Goal: Find contact information: Find contact information

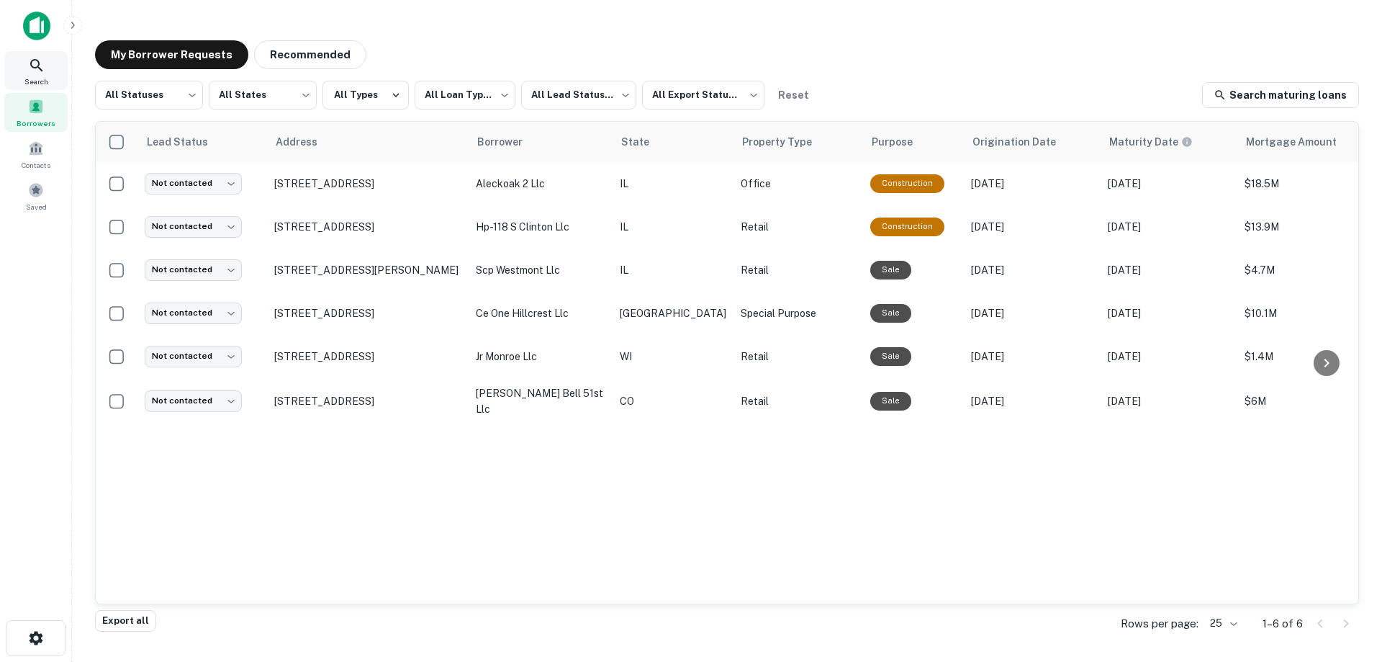
click at [30, 65] on icon at bounding box center [36, 65] width 17 height 17
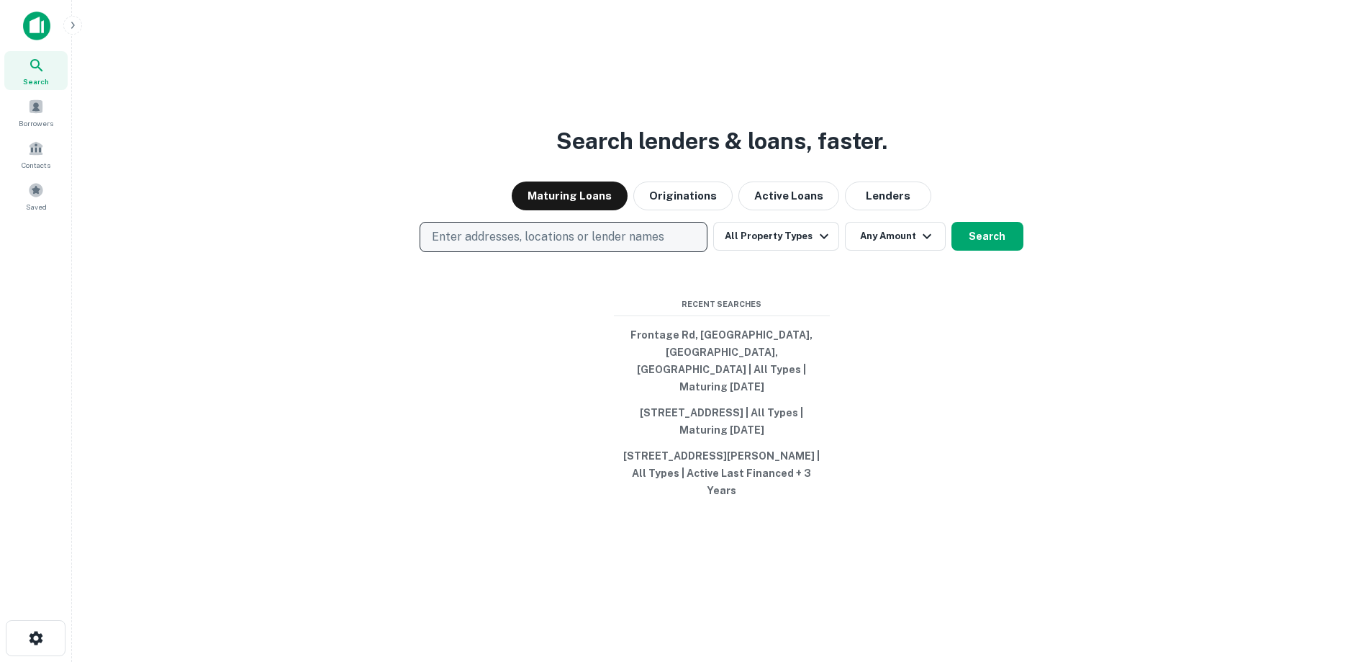
click at [478, 245] on p "Enter addresses, locations or lender names" at bounding box center [548, 236] width 233 height 17
click at [556, 245] on p "Enter addresses, locations or lender names" at bounding box center [548, 236] width 233 height 17
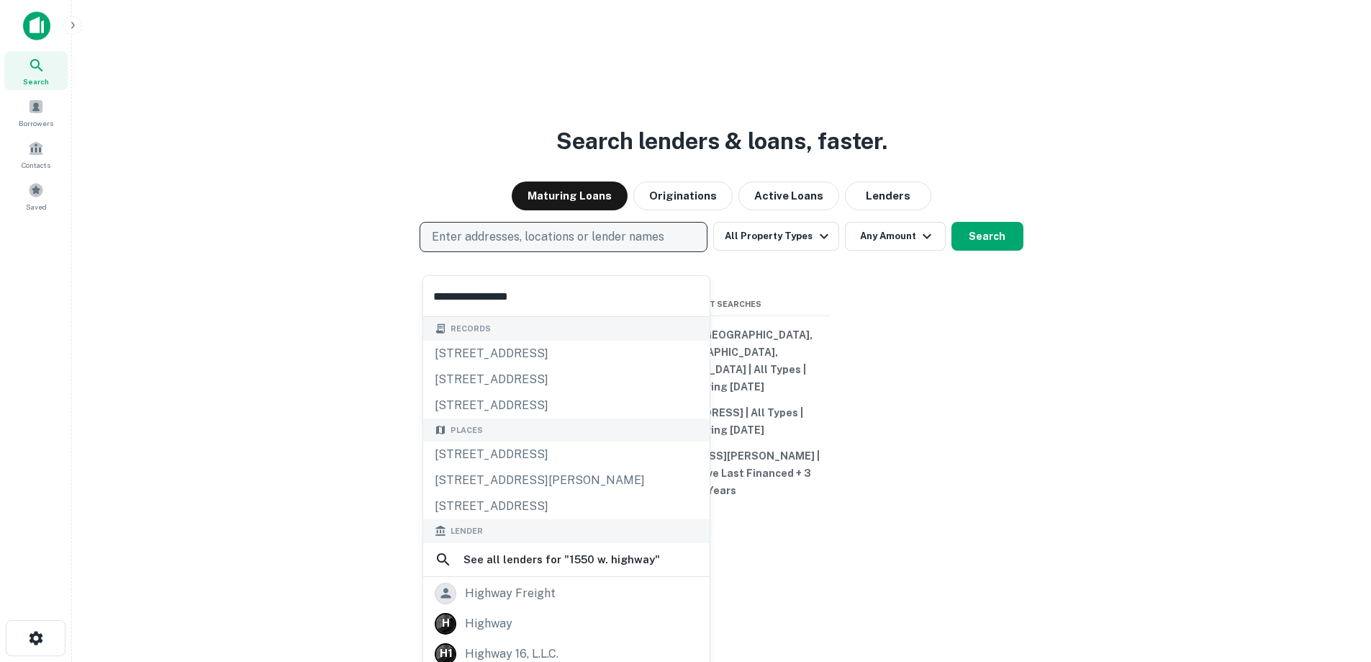
type input "**********"
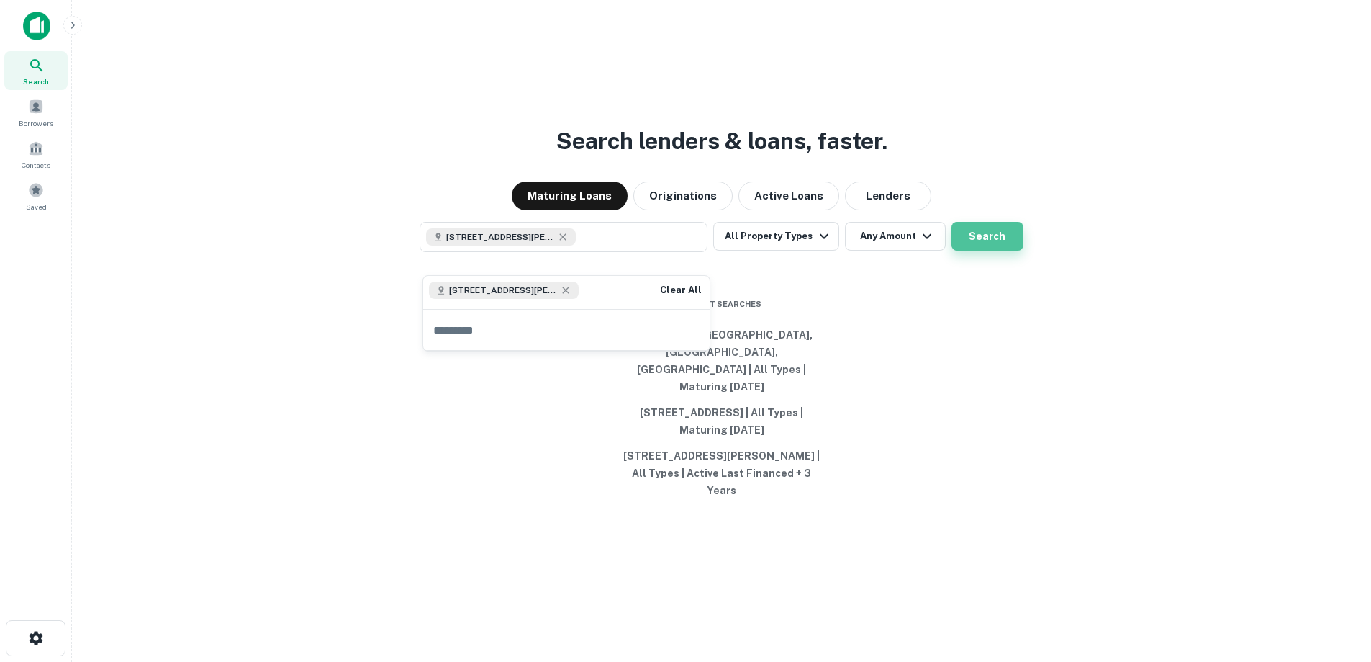
click at [990, 241] on button "Search" at bounding box center [988, 236] width 72 height 29
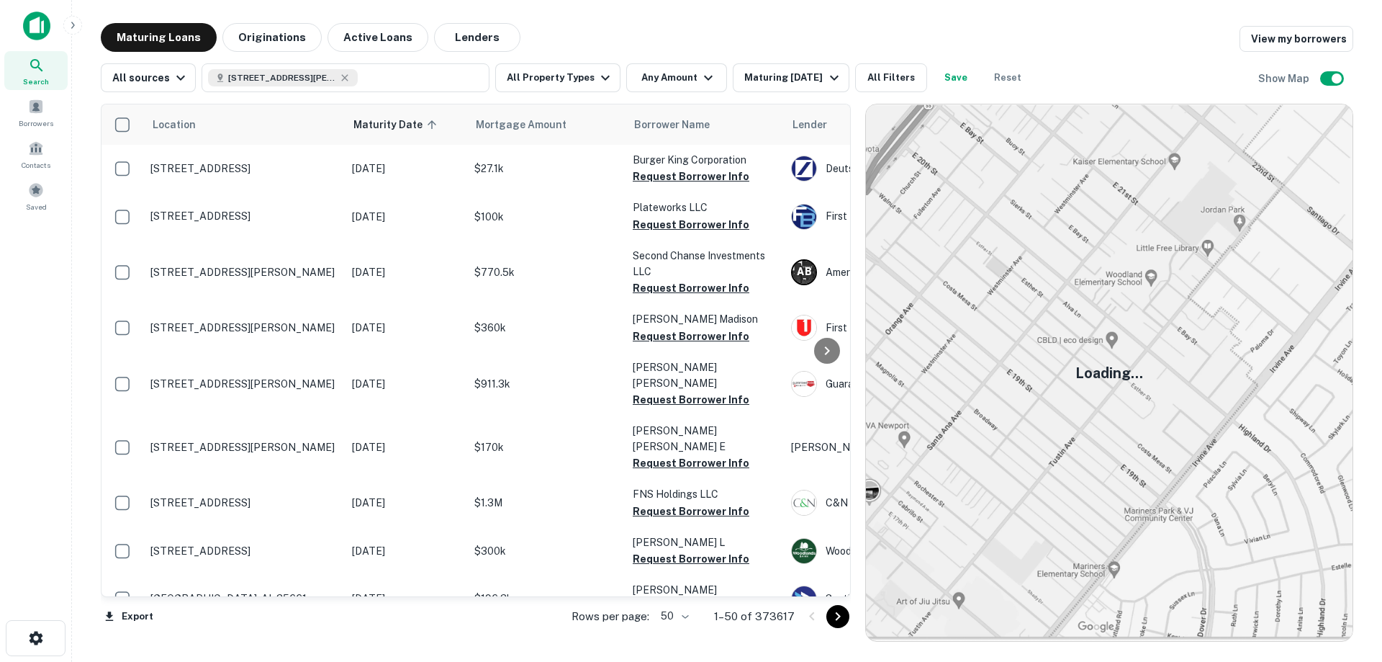
click at [834, 618] on icon "Go to next page" at bounding box center [837, 616] width 17 height 17
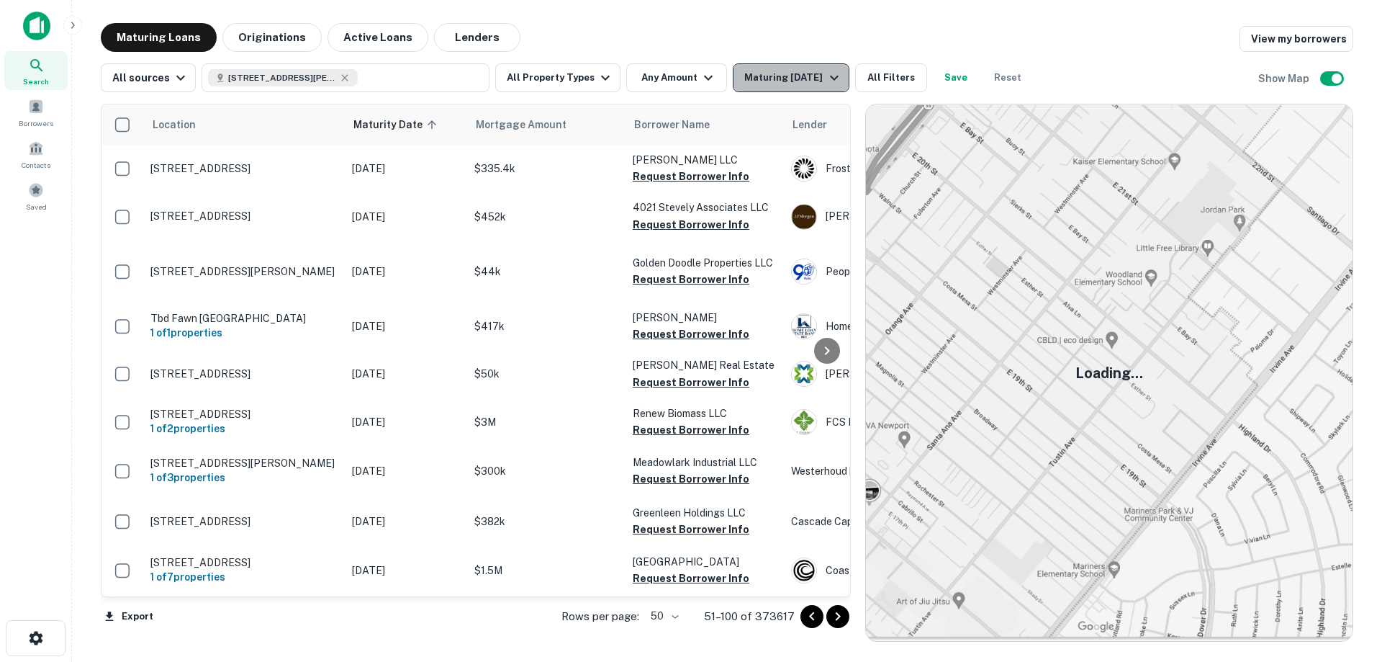
click at [792, 83] on div "Maturing [DATE]" at bounding box center [793, 77] width 98 height 17
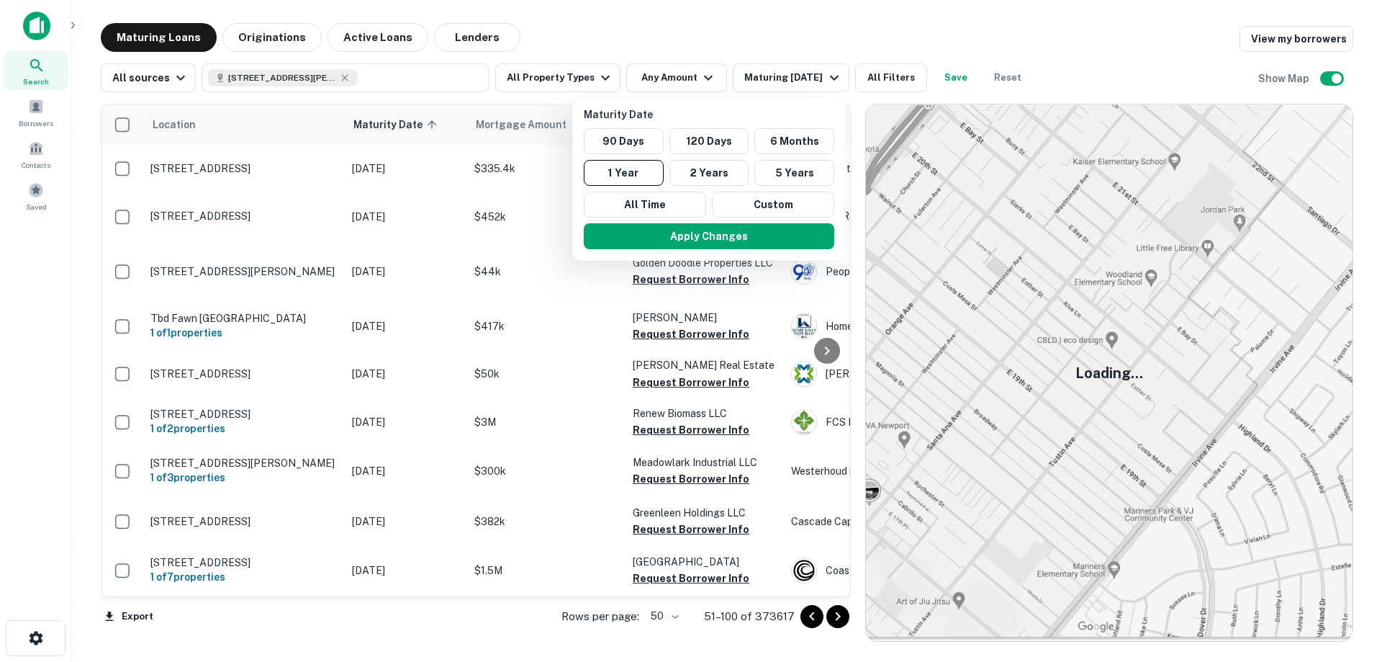
click at [378, 36] on div at bounding box center [691, 331] width 1382 height 662
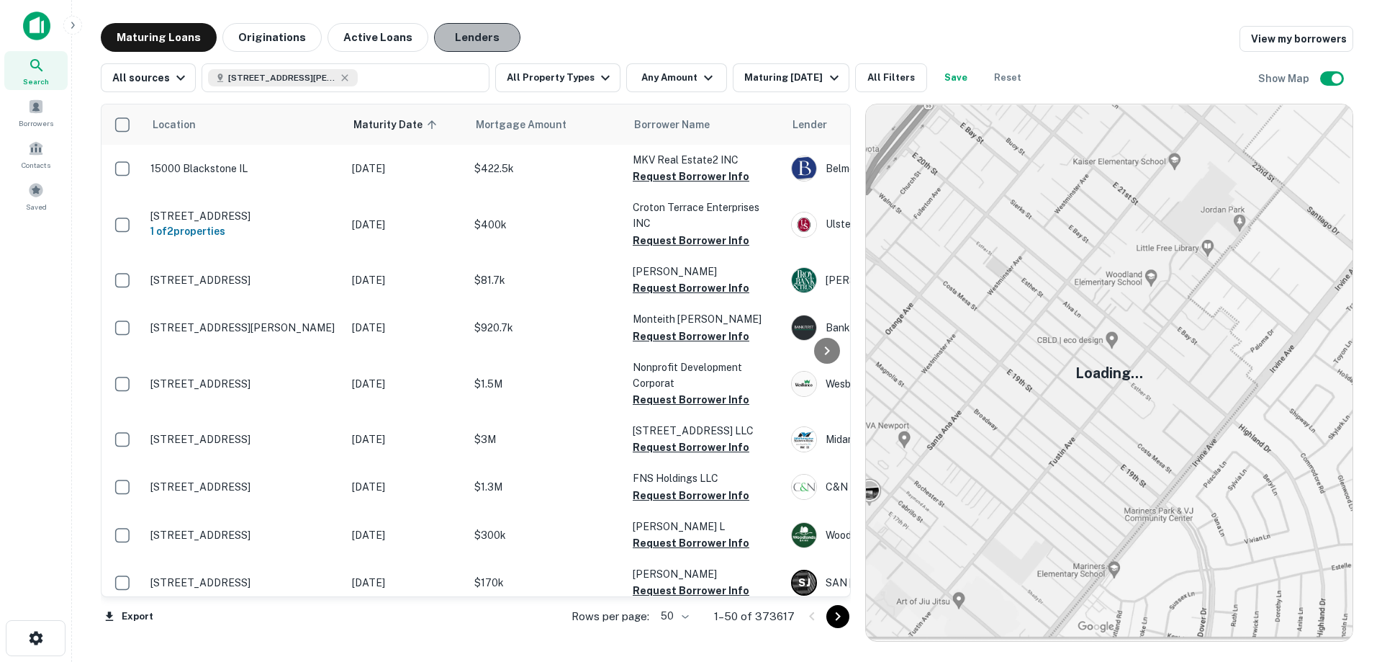
click at [459, 38] on button "Lenders" at bounding box center [477, 37] width 86 height 29
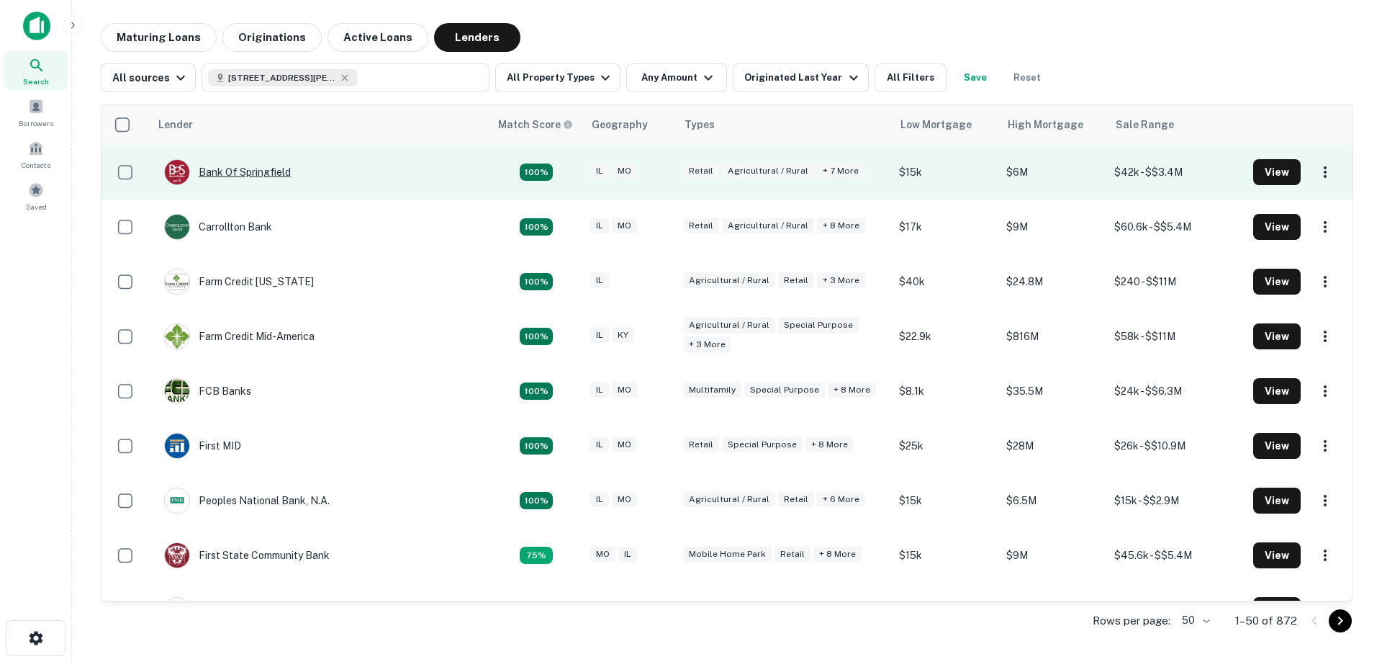
click at [248, 174] on div "Bank Of Springfield" at bounding box center [227, 172] width 127 height 26
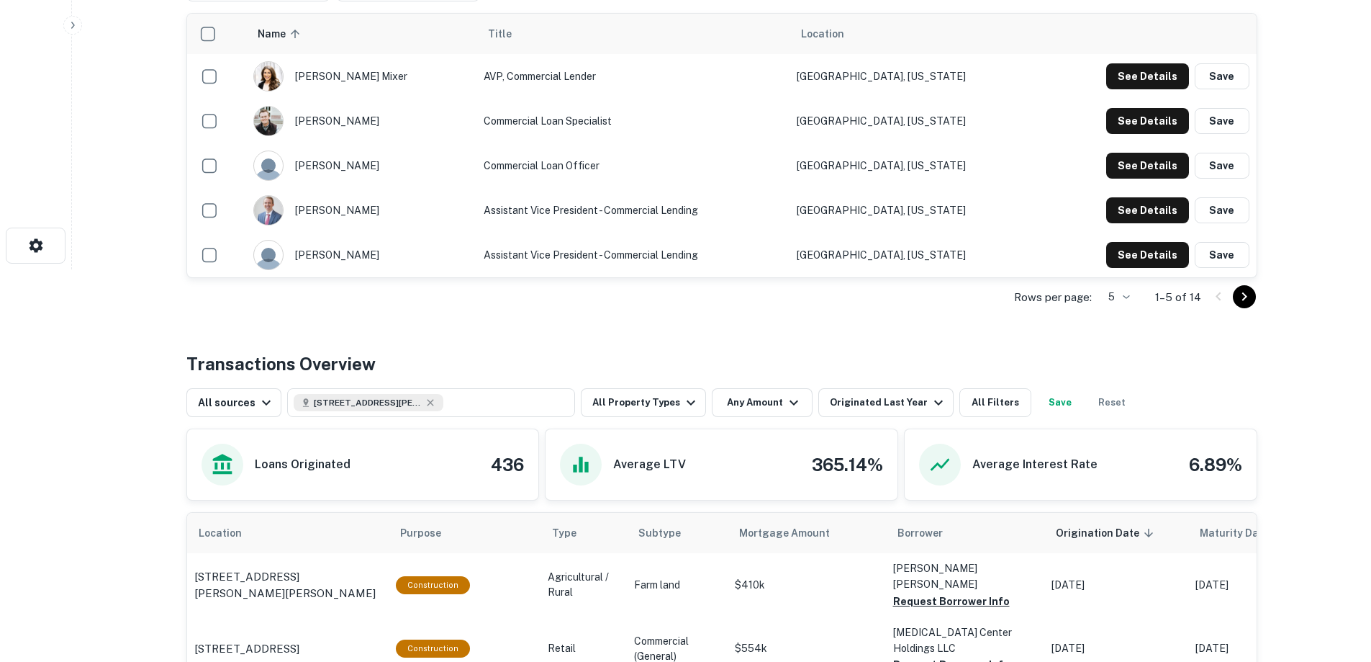
scroll to position [288, 0]
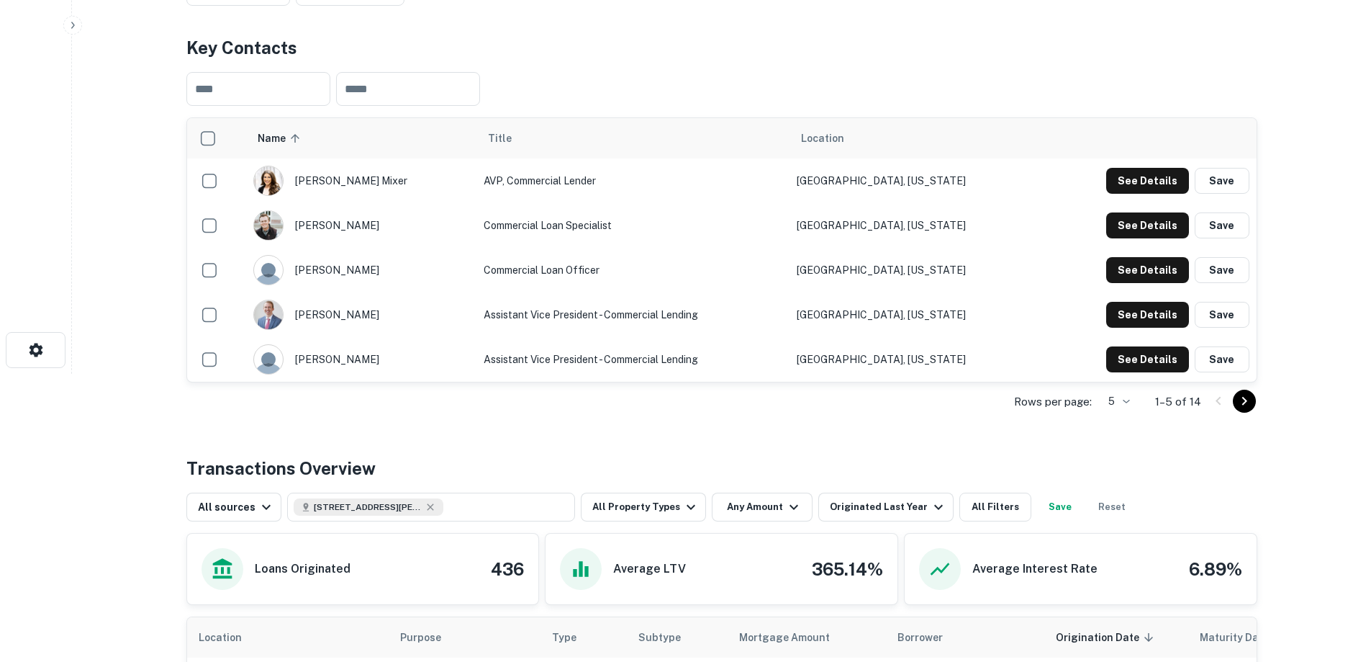
click at [505, 271] on td "Commercial Loan Officer" at bounding box center [633, 270] width 313 height 45
click at [528, 266] on td "Commercial Loan Officer" at bounding box center [633, 270] width 313 height 45
click at [1154, 188] on button "See Details" at bounding box center [1147, 181] width 83 height 26
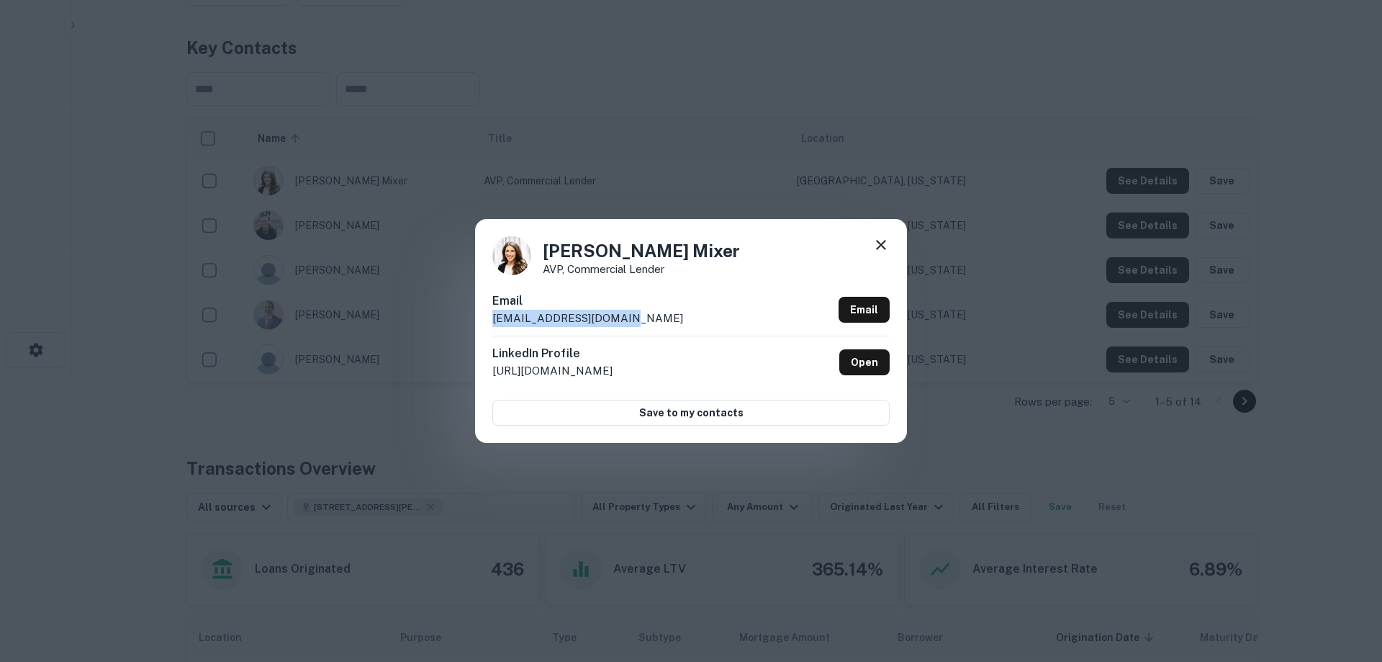
drag, startPoint x: 646, startPoint y: 318, endPoint x: 453, endPoint y: 333, distance: 193.4
click at [453, 333] on div "[PERSON_NAME] Mixer AVP, Commercial Lender Email [EMAIL_ADDRESS][DOMAIN_NAME] E…" at bounding box center [691, 331] width 1382 height 662
copy p "[EMAIL_ADDRESS][DOMAIN_NAME]"
click at [883, 245] on icon at bounding box center [880, 244] width 17 height 17
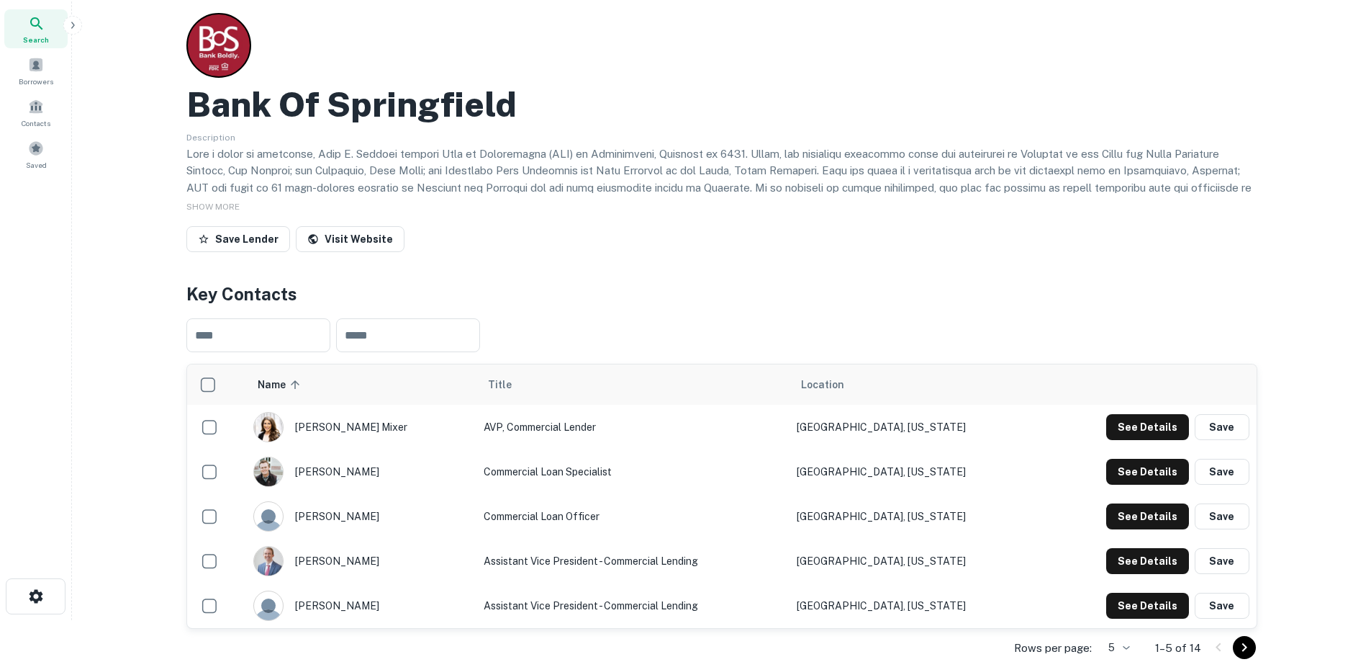
scroll to position [0, 0]
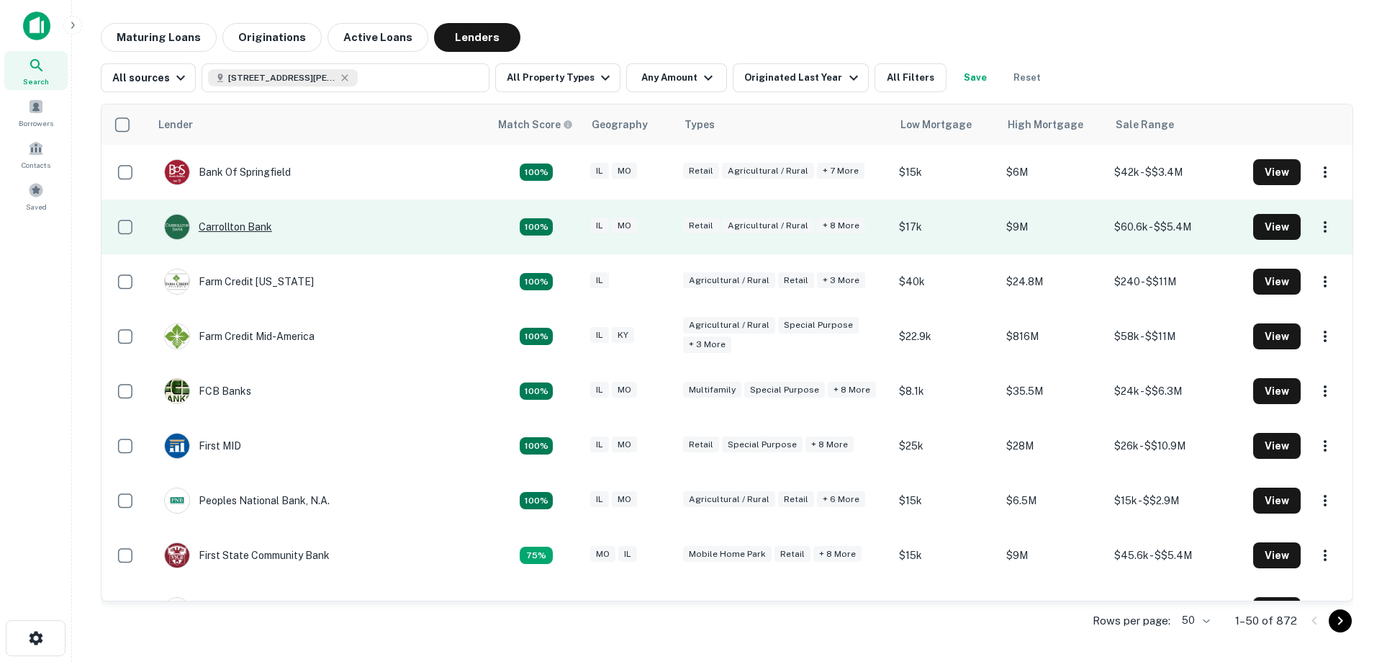
click at [264, 227] on div "Carrollton Bank" at bounding box center [218, 227] width 108 height 26
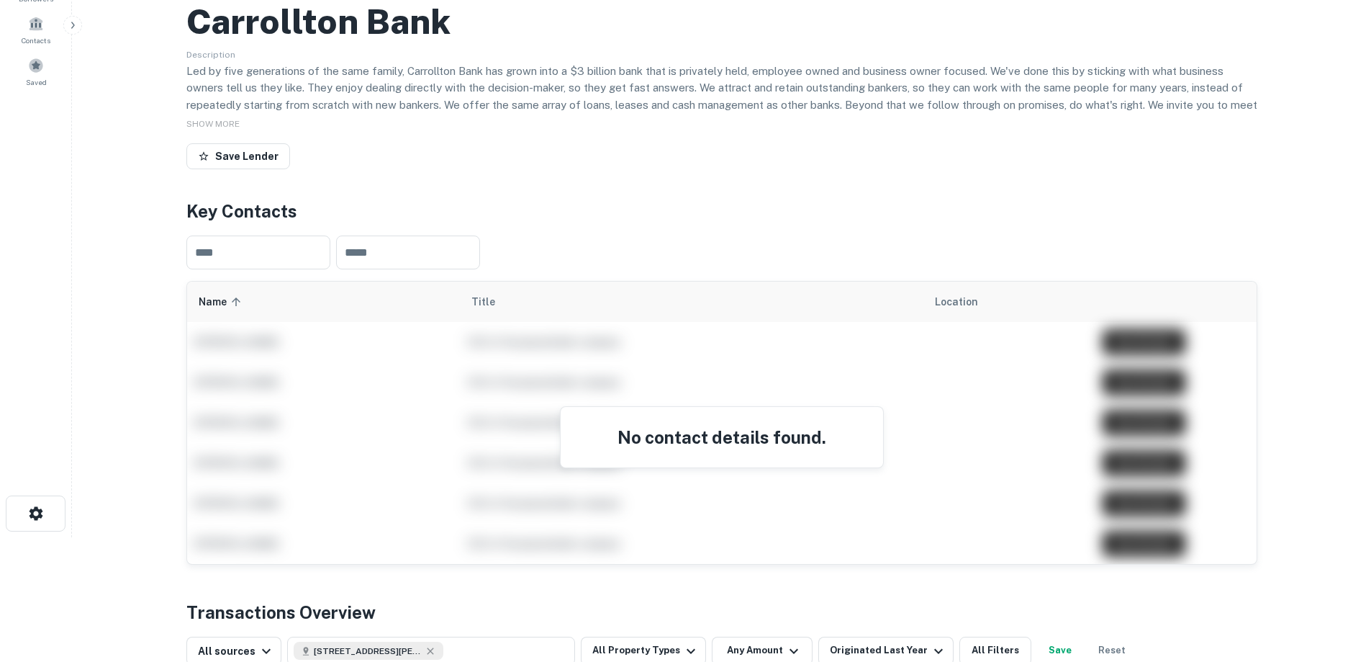
scroll to position [72, 0]
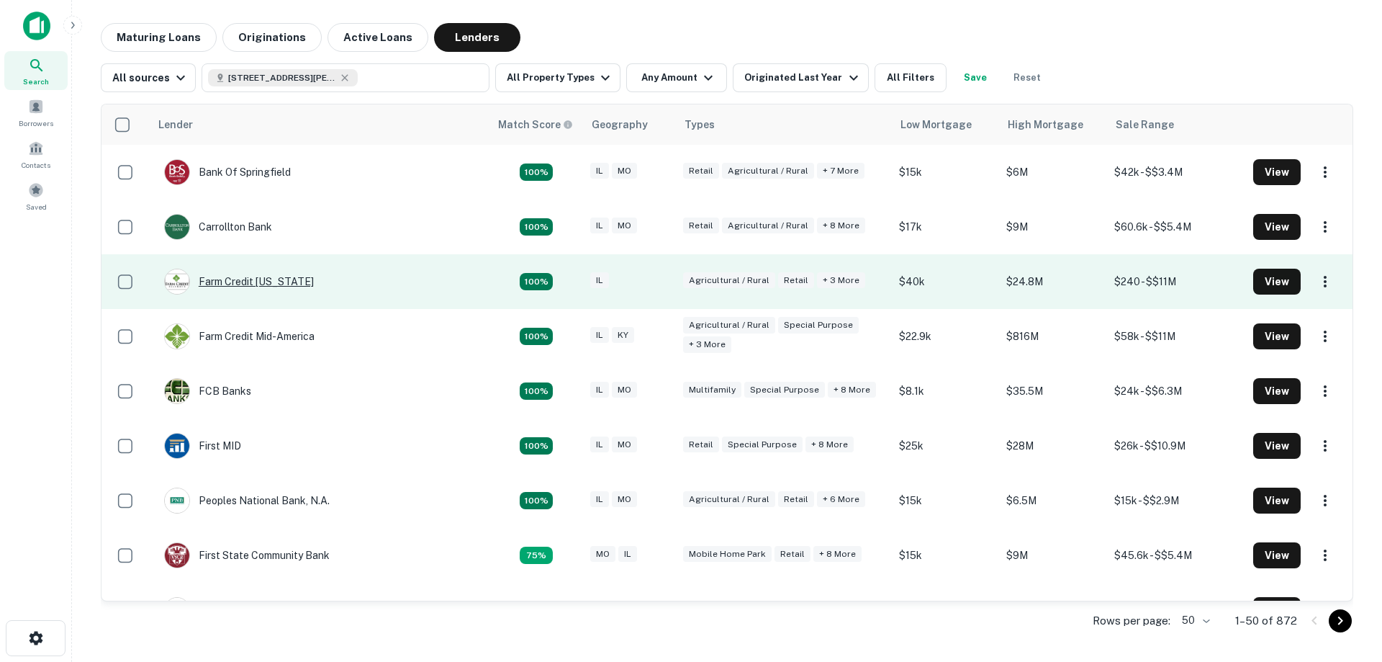
click at [264, 282] on div "Farm Credit [US_STATE]" at bounding box center [239, 281] width 150 height 26
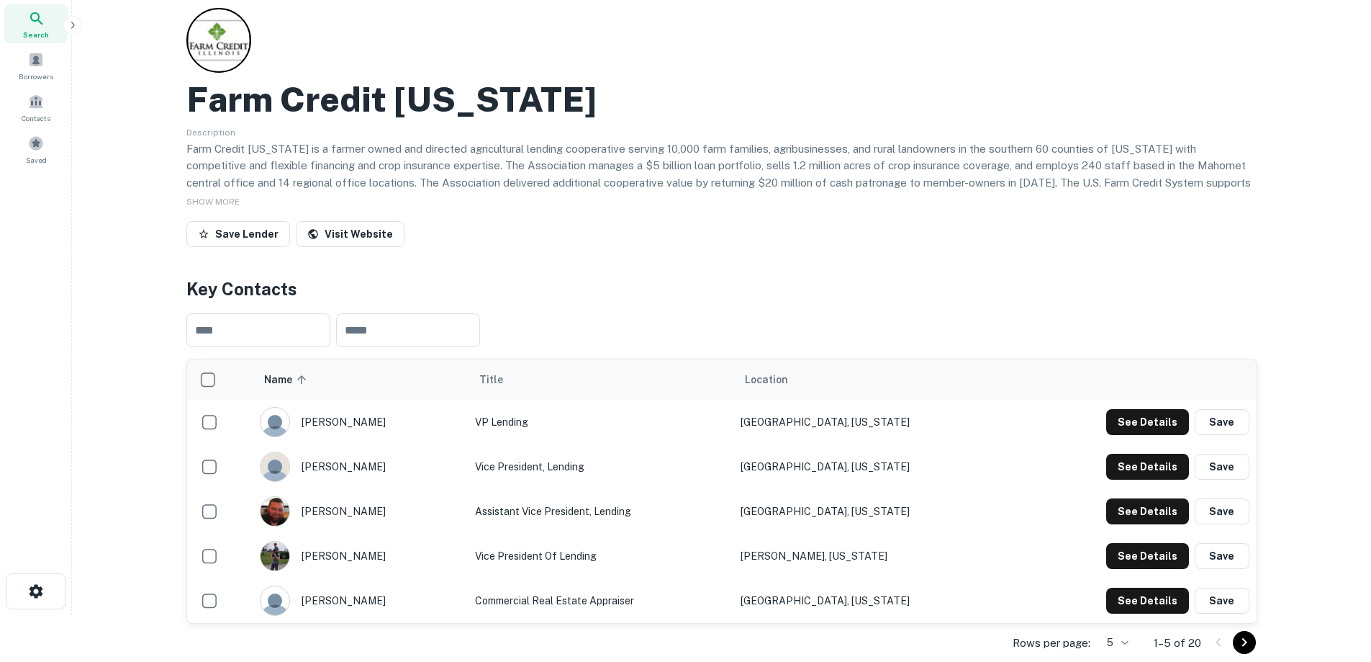
scroll to position [72, 0]
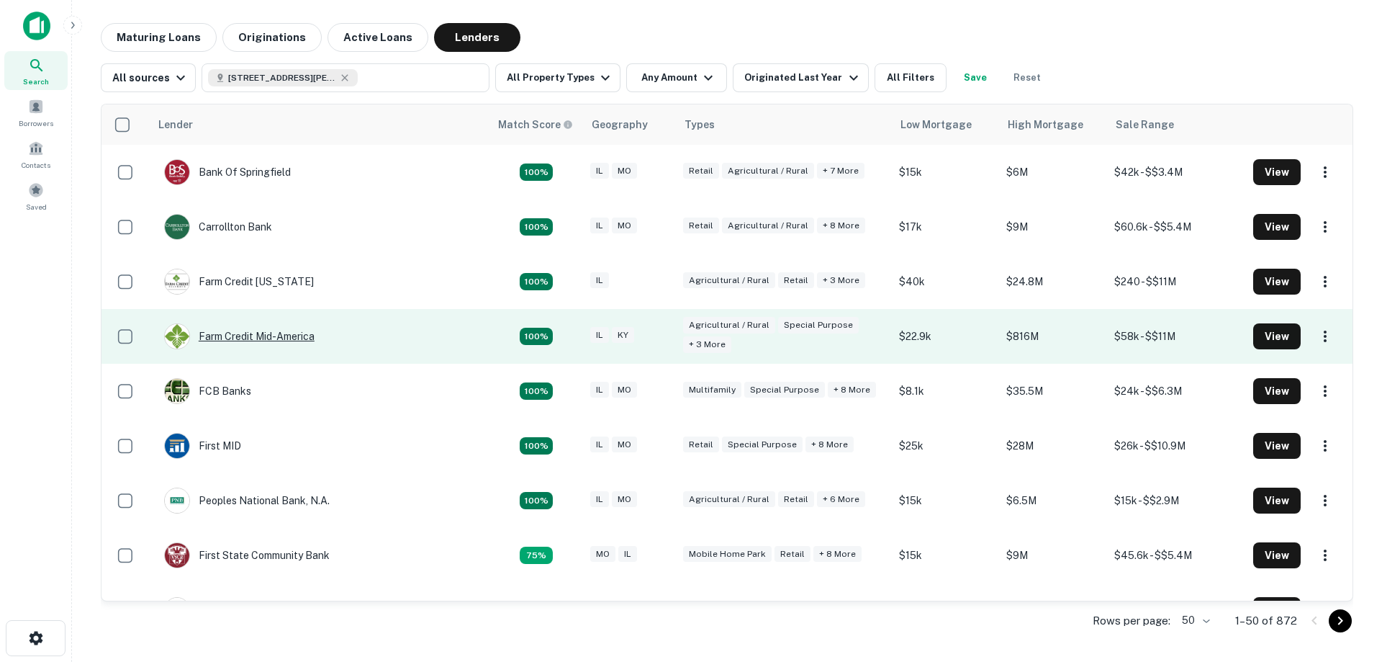
click at [249, 335] on div "Farm Credit Mid-america" at bounding box center [239, 336] width 150 height 26
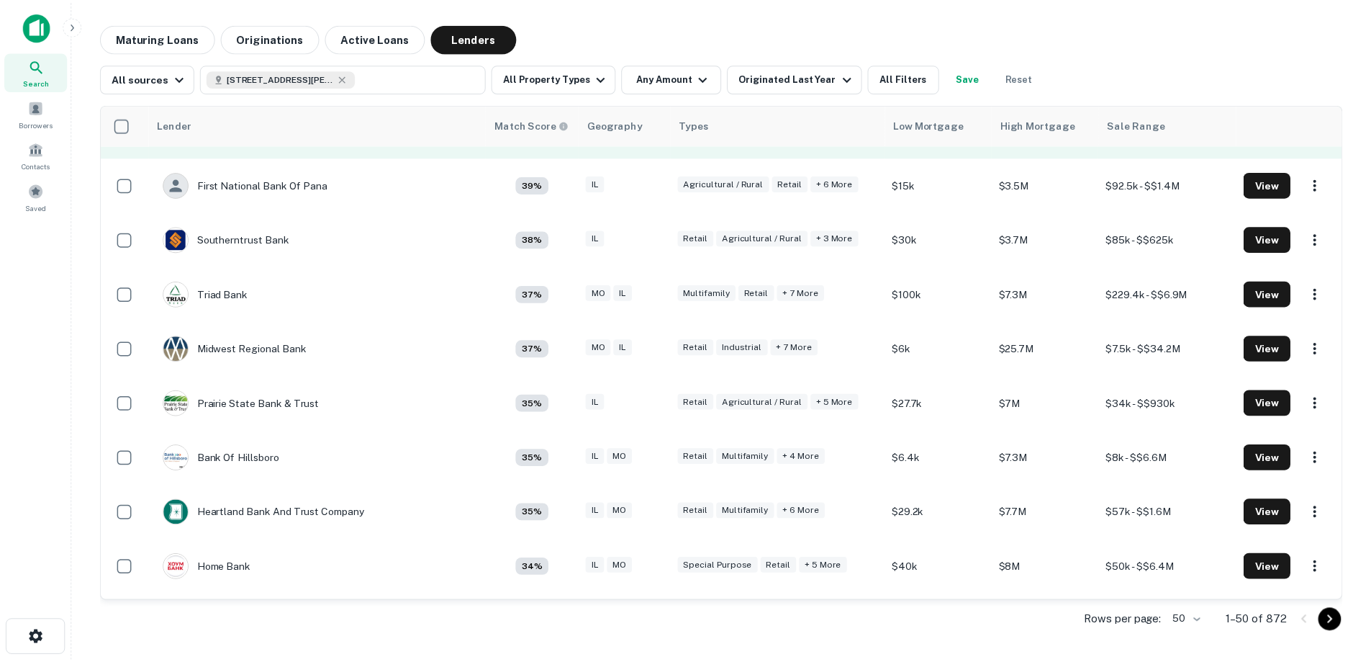
scroll to position [864, 0]
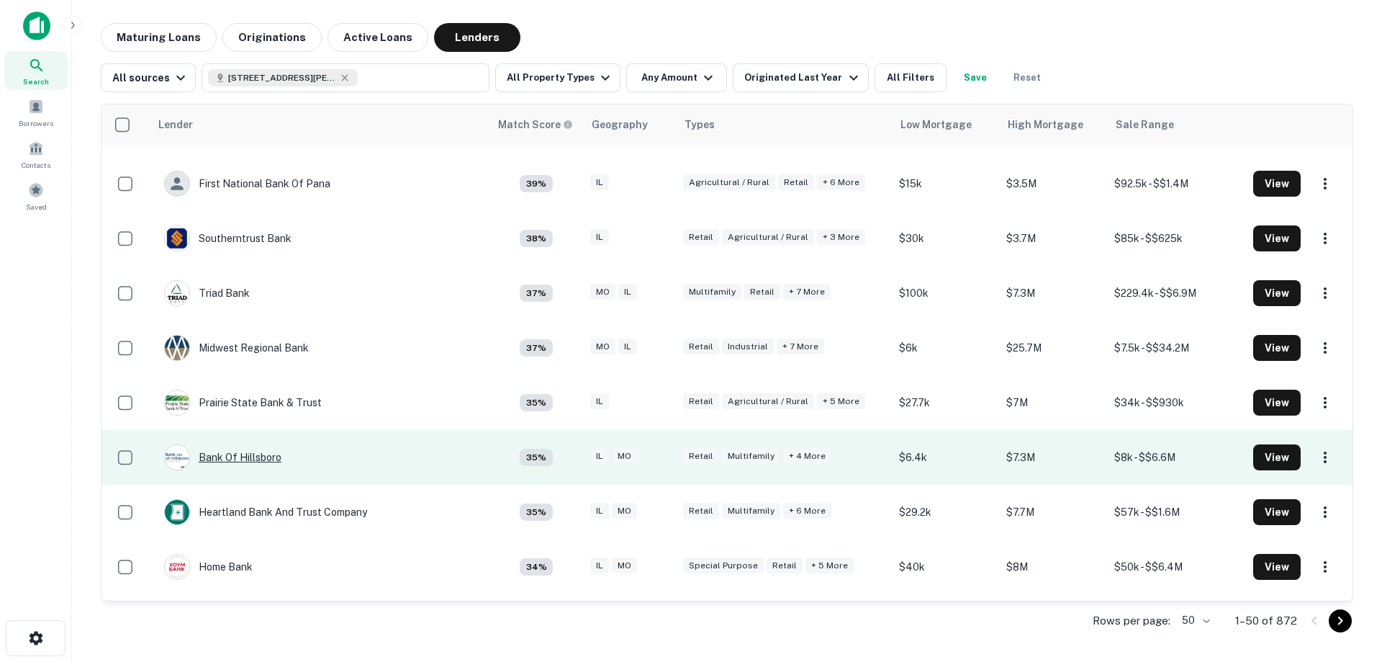
click at [223, 458] on div "Bank Of Hillsboro" at bounding box center [222, 457] width 117 height 26
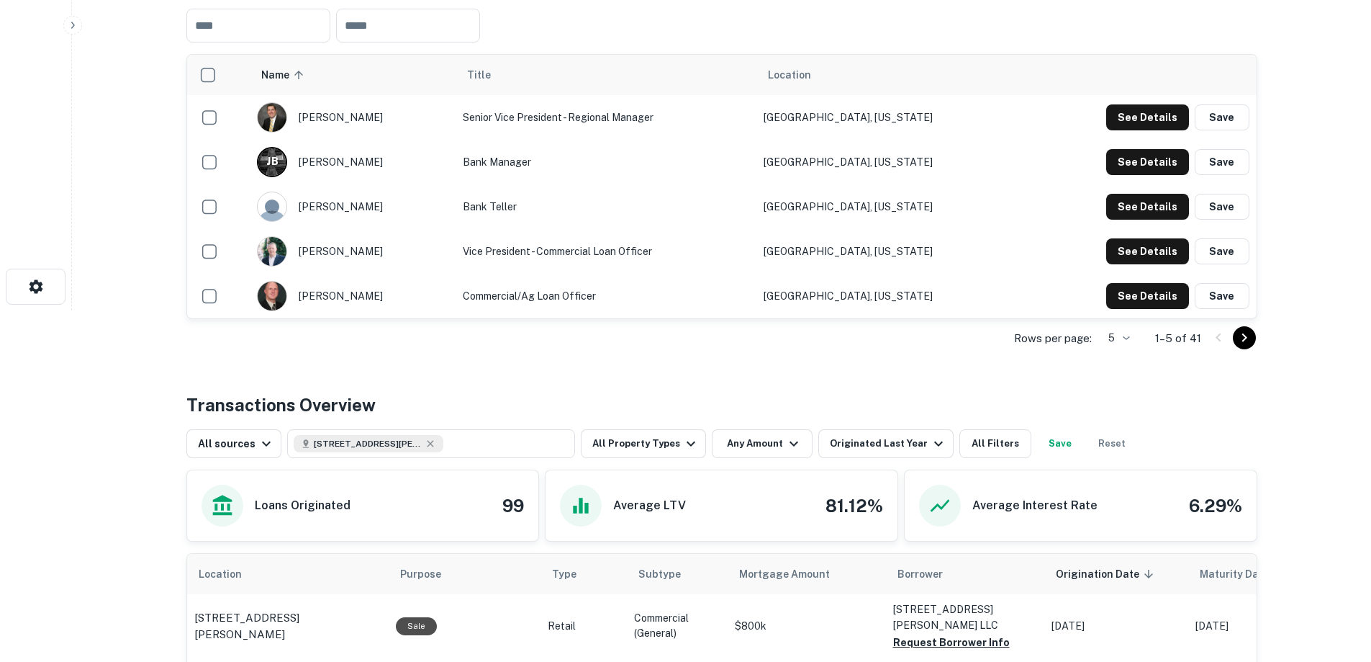
scroll to position [360, 0]
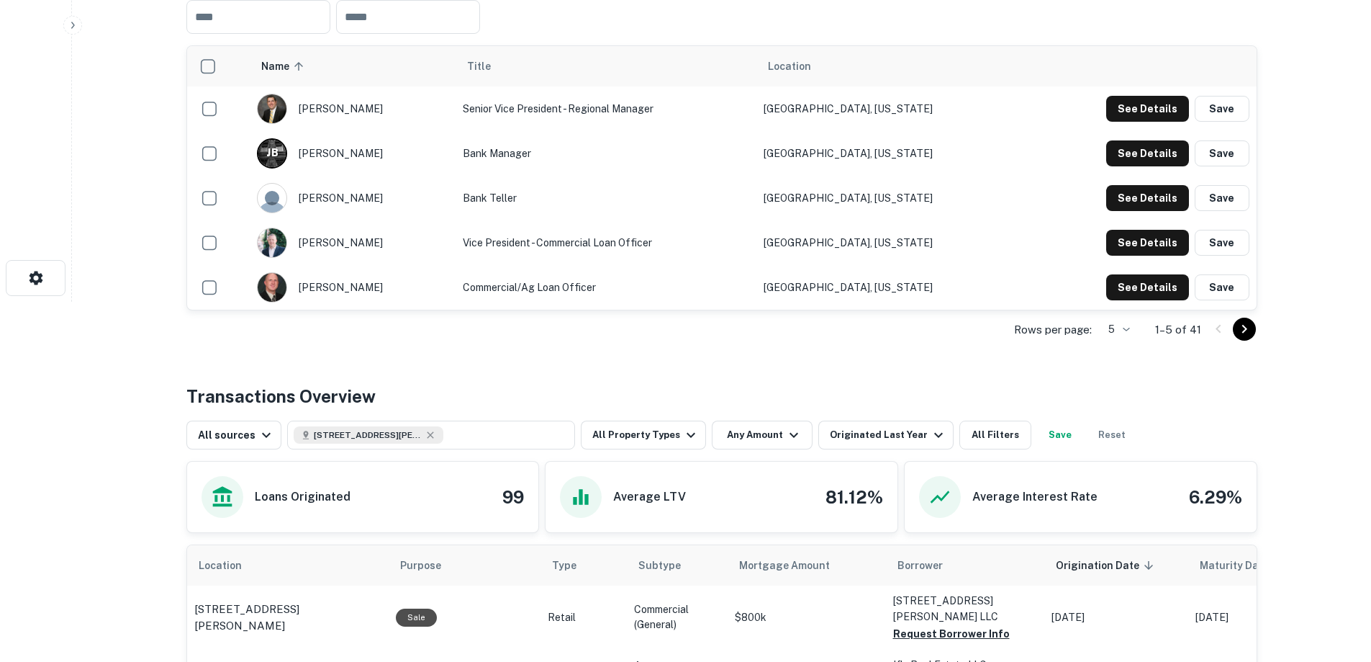
click at [1234, 327] on button "Go to next page" at bounding box center [1244, 328] width 23 height 23
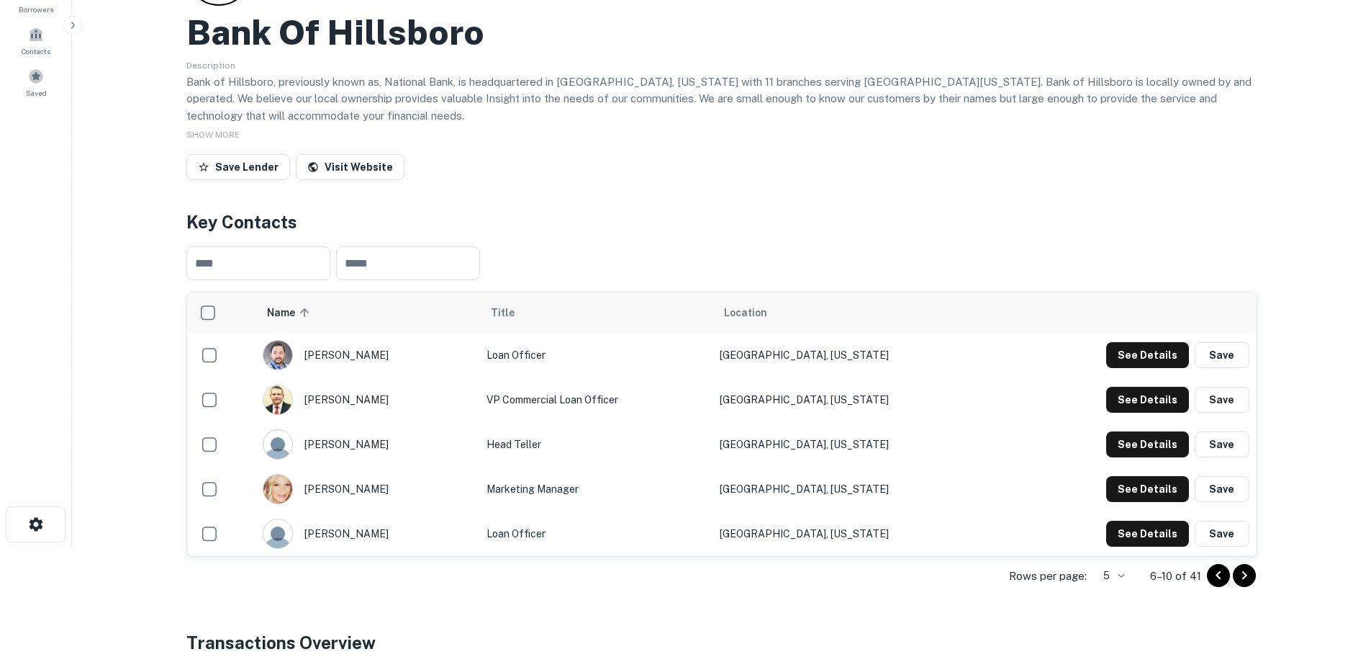
scroll to position [0, 0]
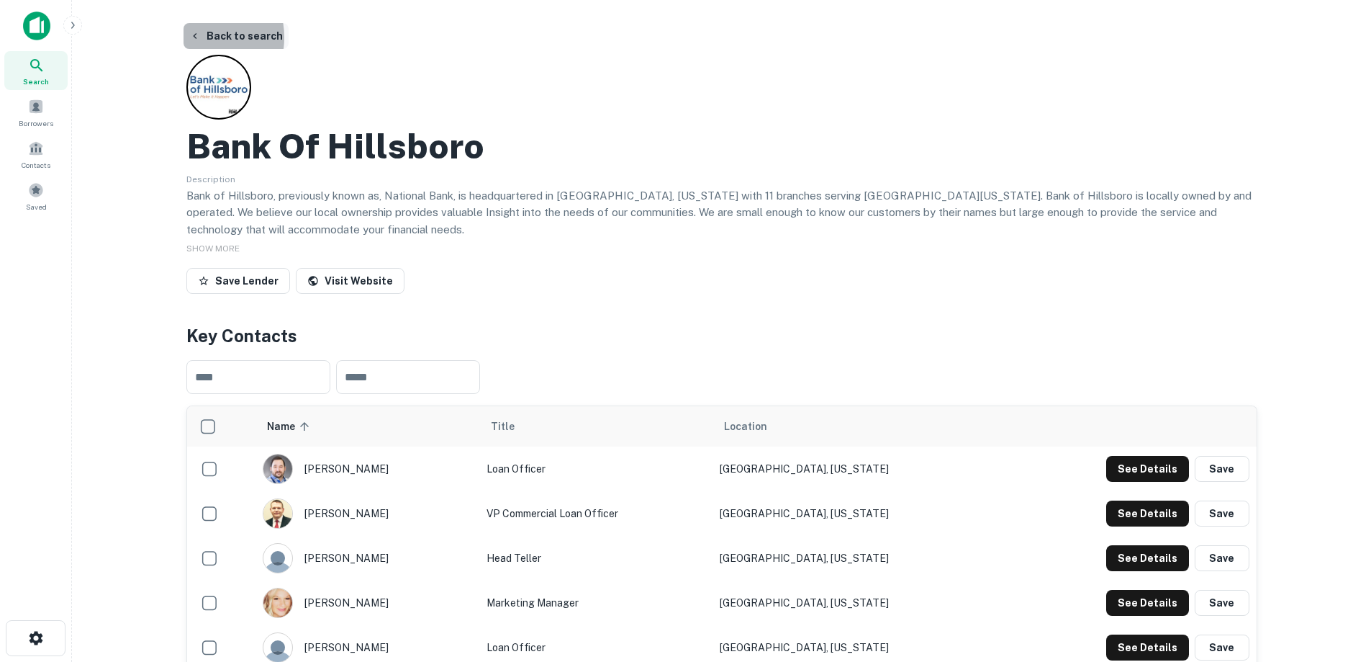
click at [197, 37] on icon "button" at bounding box center [195, 36] width 12 height 12
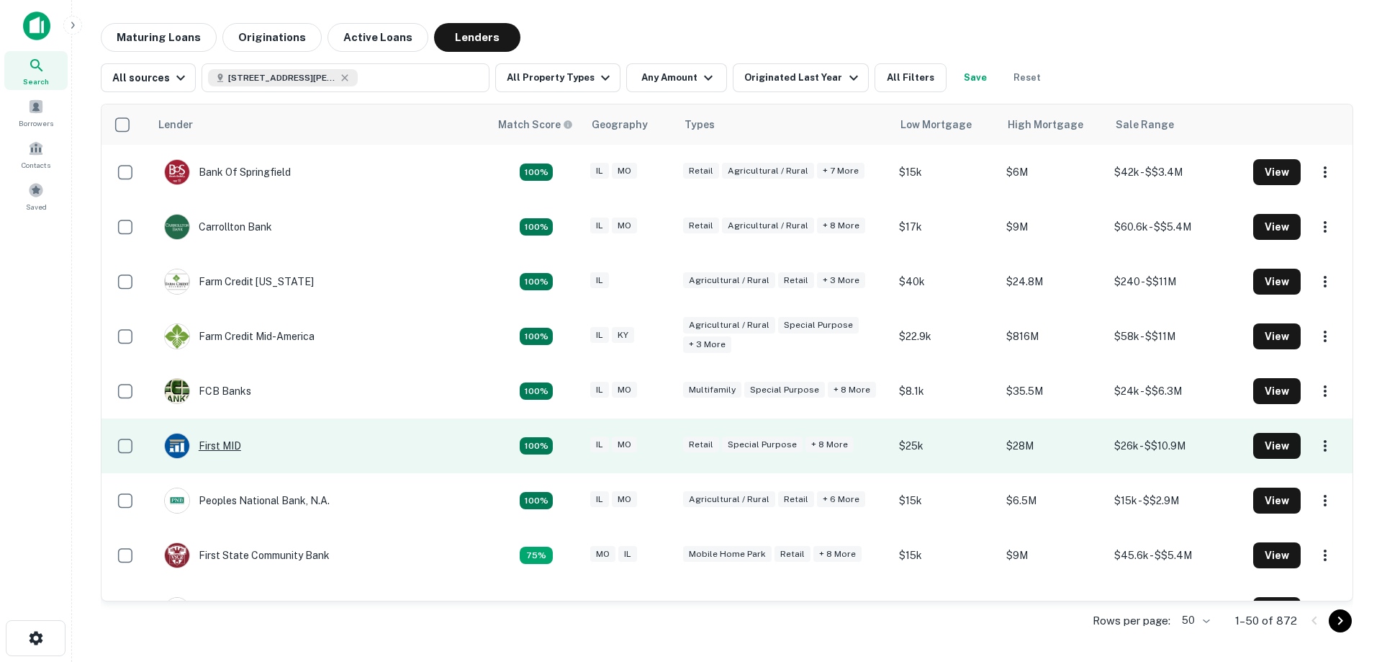
click at [225, 443] on div "First MID" at bounding box center [202, 446] width 77 height 26
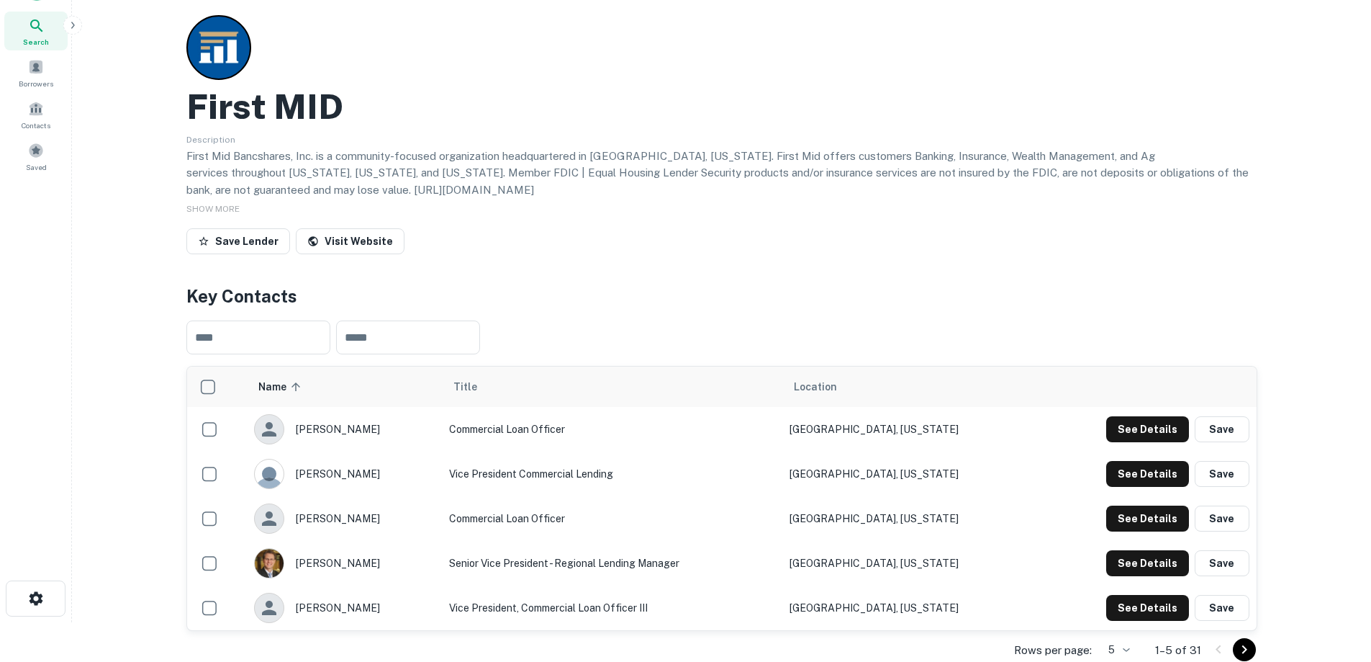
scroll to position [72, 0]
